Goal: Task Accomplishment & Management: Use online tool/utility

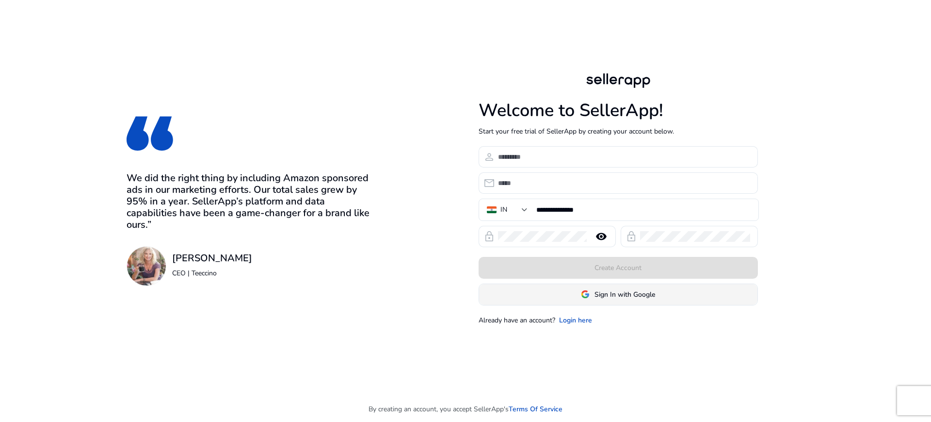
click at [622, 301] on span at bounding box center [618, 293] width 278 height 23
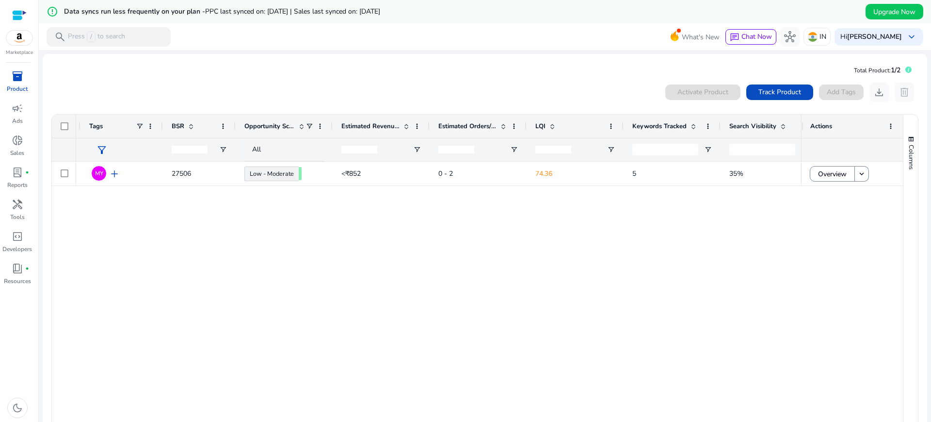
scroll to position [0, 494]
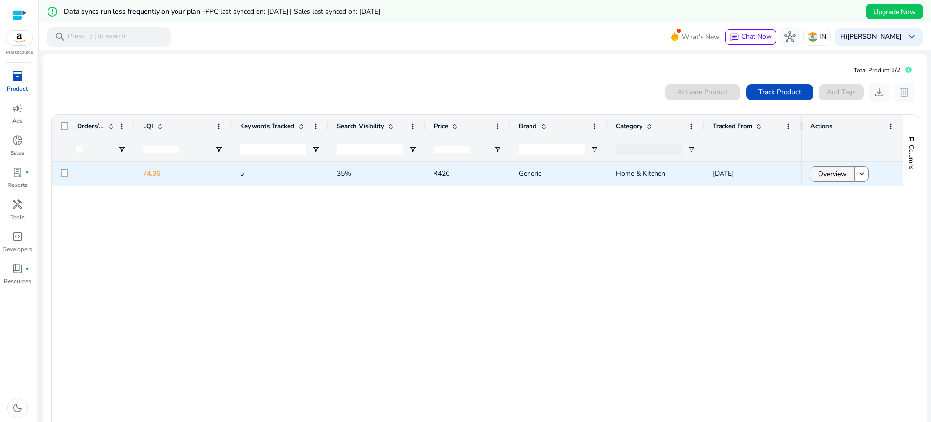
click at [832, 180] on span "Overview" at bounding box center [832, 174] width 29 height 20
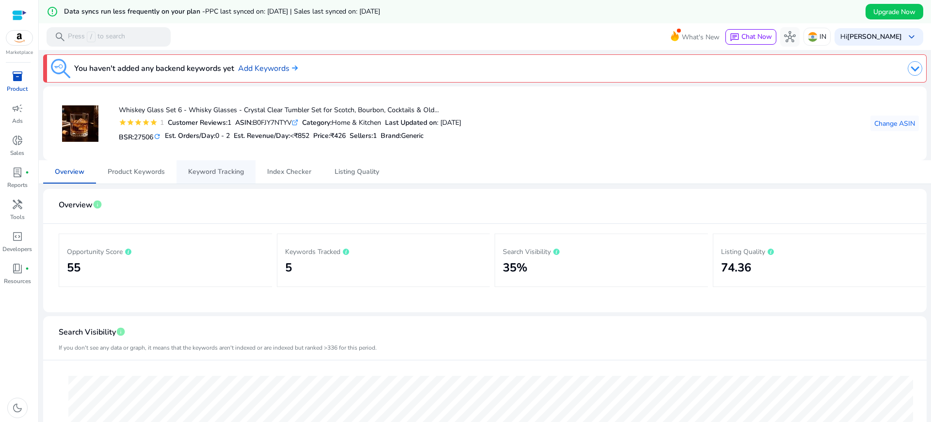
click at [229, 168] on span "Keyword Tracking" at bounding box center [216, 171] width 56 height 7
